Goal: Information Seeking & Learning: Check status

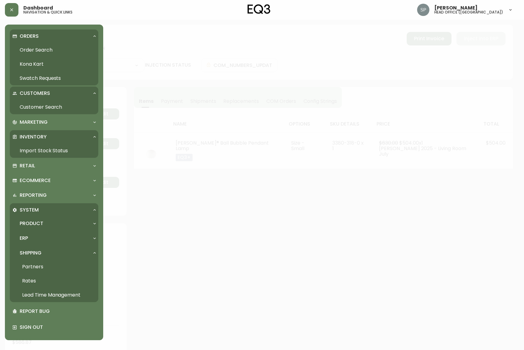
select select "PROCESSING"
click at [35, 49] on link "Order Search" at bounding box center [54, 50] width 88 height 14
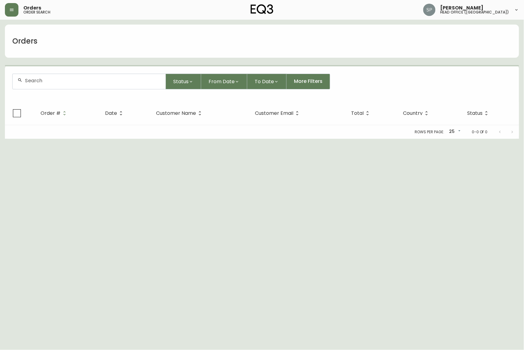
click at [47, 78] on input "text" at bounding box center [93, 81] width 136 height 6
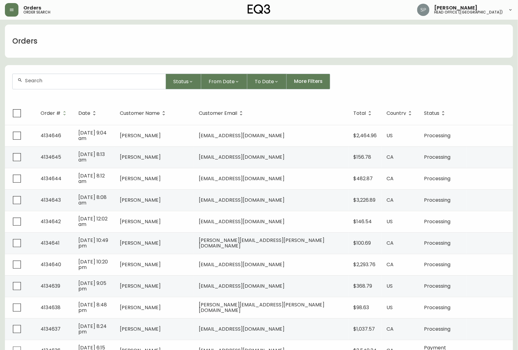
click at [47, 78] on input "text" at bounding box center [93, 81] width 136 height 6
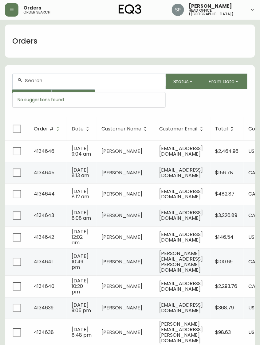
click at [39, 79] on input "text" at bounding box center [93, 81] width 136 height 6
paste input "4134302"
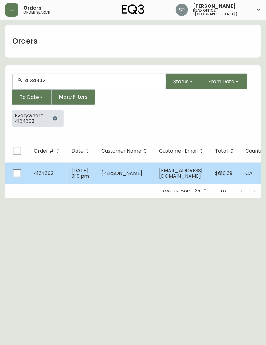
type input "4134302"
click at [134, 175] on span "[PERSON_NAME]" at bounding box center [121, 173] width 41 height 7
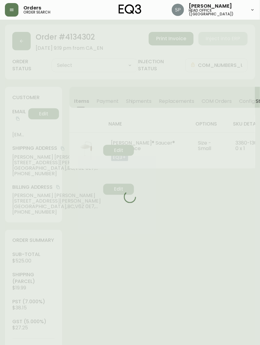
type input "Processing"
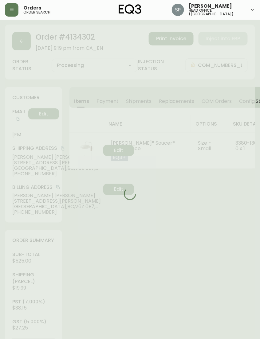
select select "PROCESSING"
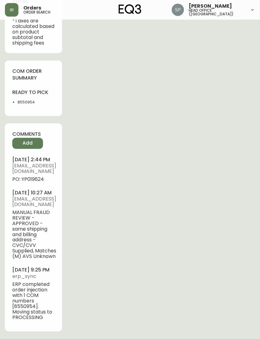
scroll to position [369, 0]
click at [33, 182] on span "PO: YP019624" at bounding box center [34, 180] width 44 height 6
copy span "YP019624"
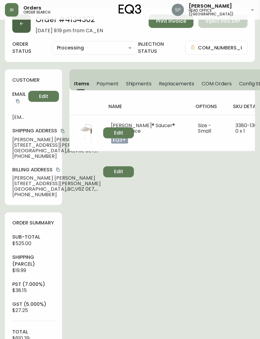
scroll to position [0, 0]
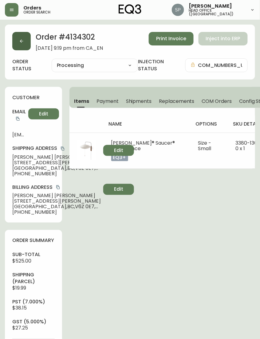
click at [25, 44] on button "button" at bounding box center [21, 41] width 18 height 18
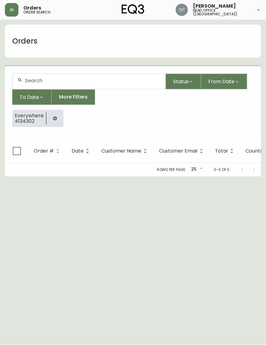
click at [46, 79] on input "text" at bounding box center [93, 81] width 136 height 6
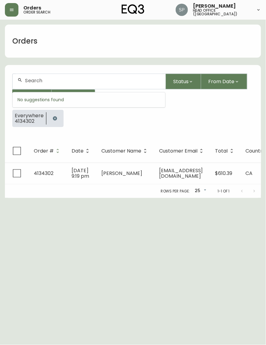
paste input "4134334"
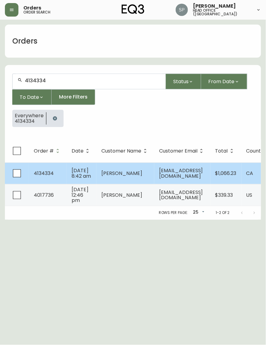
type input "4134334"
click at [118, 171] on td "[PERSON_NAME]" at bounding box center [125, 174] width 58 height 22
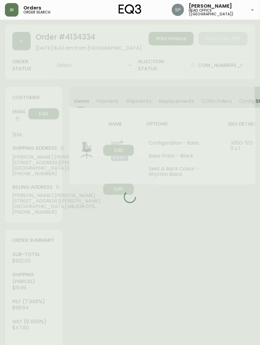
type input "Processing"
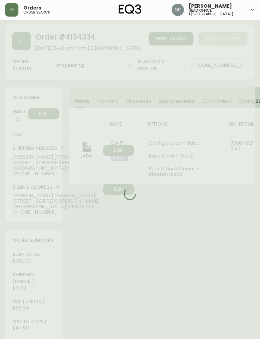
select select "PROCESSING"
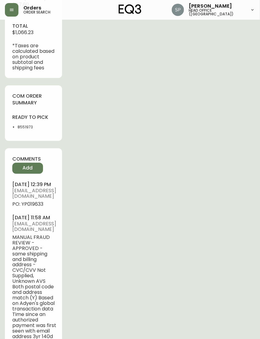
scroll to position [327, 0]
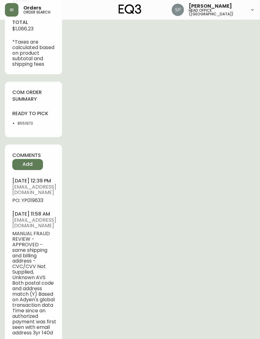
click at [33, 203] on span "PO: YP019633" at bounding box center [34, 201] width 44 height 6
copy span "YP019633"
click at [14, 15] on button "button" at bounding box center [12, 10] width 14 height 14
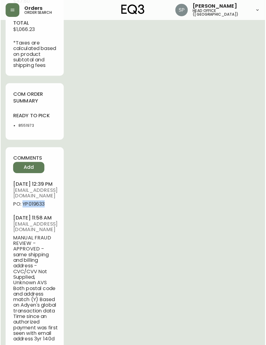
scroll to position [328, 0]
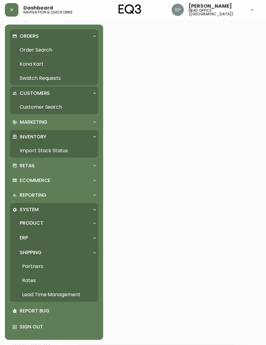
click at [30, 46] on link "Order Search" at bounding box center [54, 50] width 88 height 14
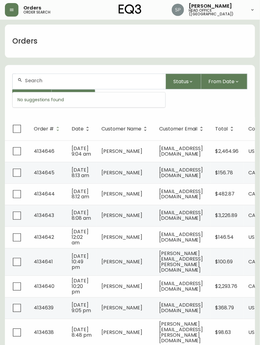
click at [45, 78] on input "text" at bounding box center [93, 81] width 136 height 6
paste input "4134336"
type input "4134336"
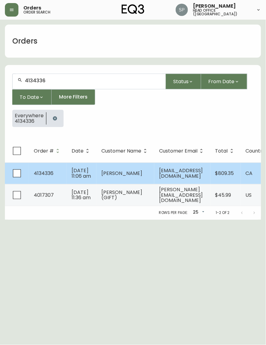
click at [126, 175] on span "[PERSON_NAME]" at bounding box center [121, 173] width 41 height 7
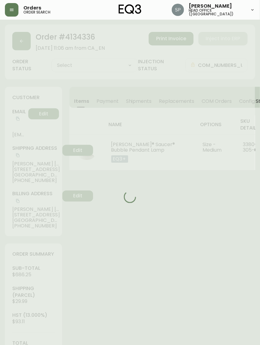
type input "Processing"
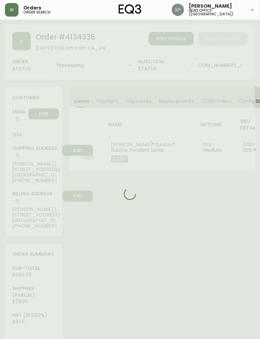
select select "PROCESSING"
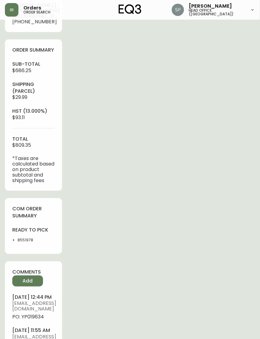
scroll to position [321, 0]
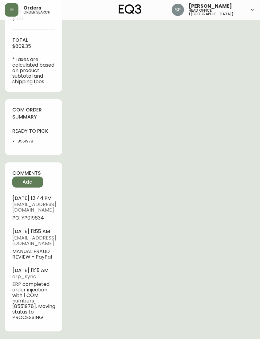
click at [29, 215] on span "PO: YP019634" at bounding box center [34, 218] width 44 height 6
copy span "YP019634"
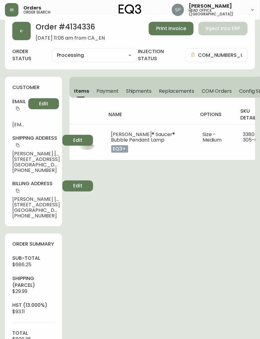
scroll to position [0, 0]
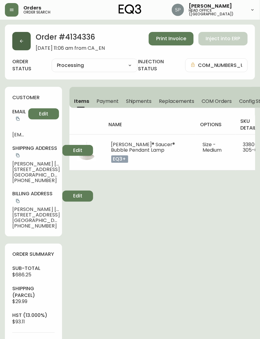
click at [20, 40] on icon "button" at bounding box center [21, 41] width 5 height 5
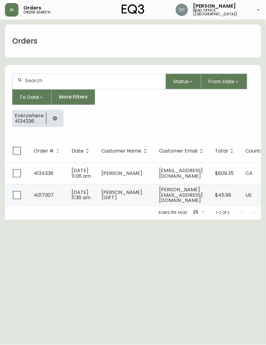
click at [57, 80] on input "text" at bounding box center [93, 81] width 136 height 6
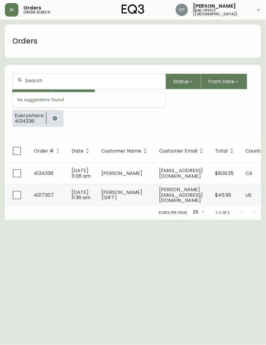
paste input "4134339"
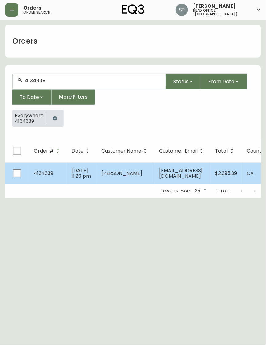
type input "4134339"
click at [85, 172] on td "[DATE] 11:20 pm" at bounding box center [82, 174] width 30 height 22
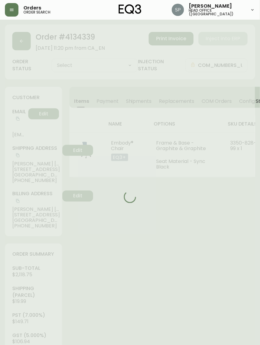
type input "Processing"
select select "PROCESSING"
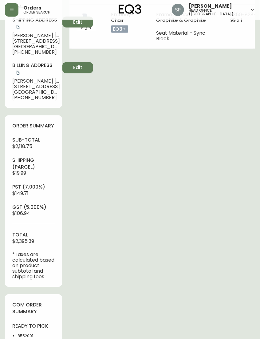
scroll to position [246, 0]
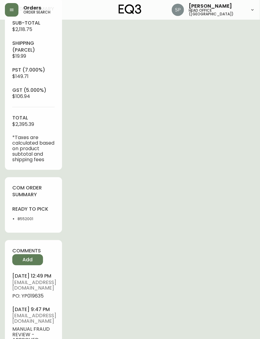
click at [27, 222] on li "8552001" at bounding box center [36, 219] width 37 height 6
click at [26, 299] on span "PO: YP019635" at bounding box center [34, 296] width 44 height 6
copy span "YP019635"
